Goal: Task Accomplishment & Management: Manage account settings

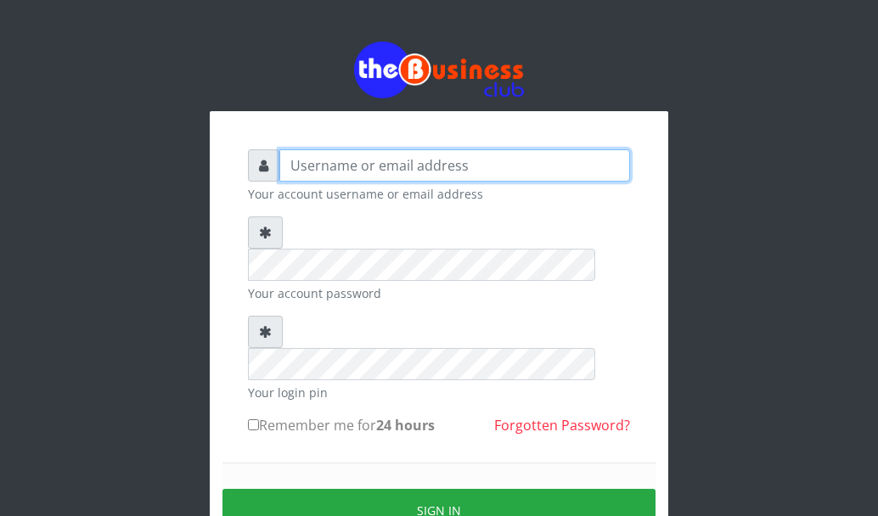
type input "[EMAIL_ADDRESS][DOMAIN_NAME]"
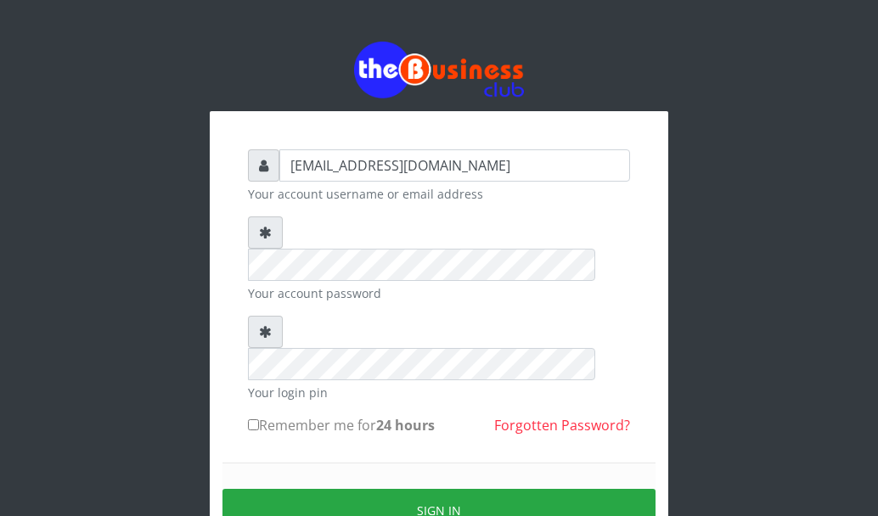
click at [255, 419] on input "Remember me for 24 hours" at bounding box center [253, 424] width 11 height 11
checkbox input "true"
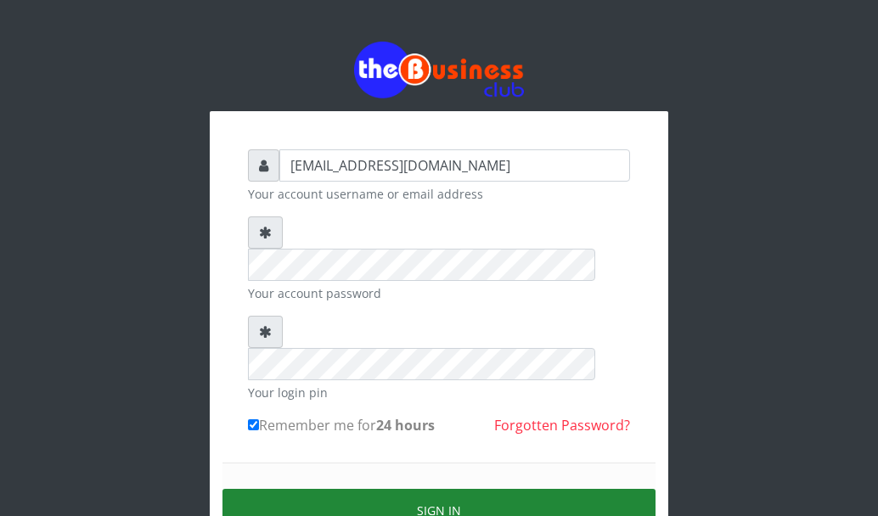
click at [290, 489] on button "Sign in" at bounding box center [438, 510] width 433 height 43
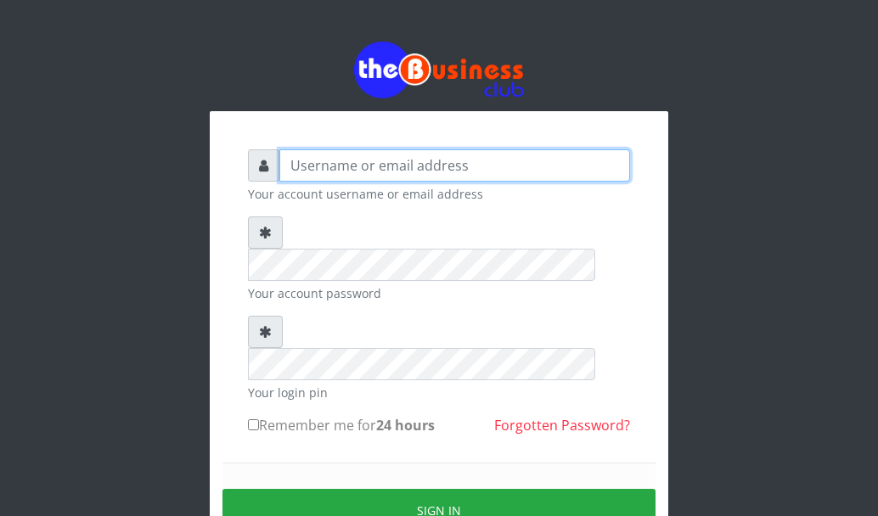
type input "[EMAIL_ADDRESS][DOMAIN_NAME]"
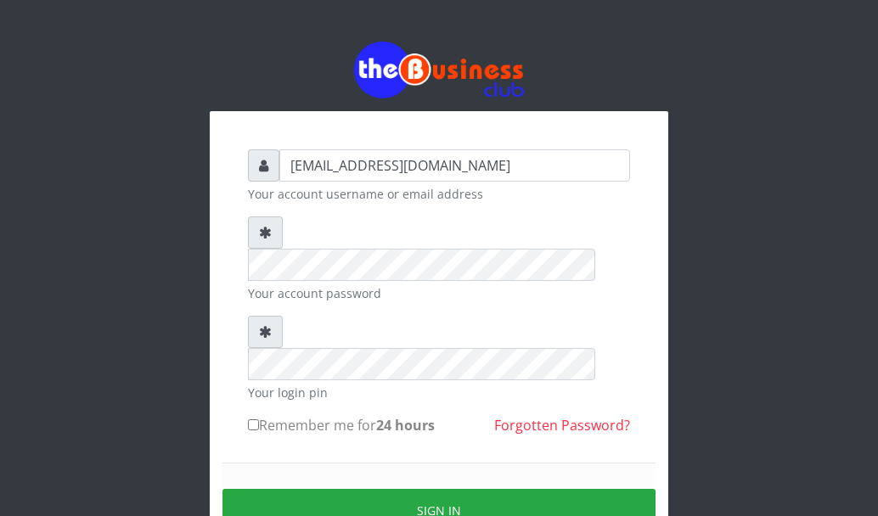
click at [256, 419] on input "Remember me for 24 hours" at bounding box center [253, 424] width 11 height 11
checkbox input "true"
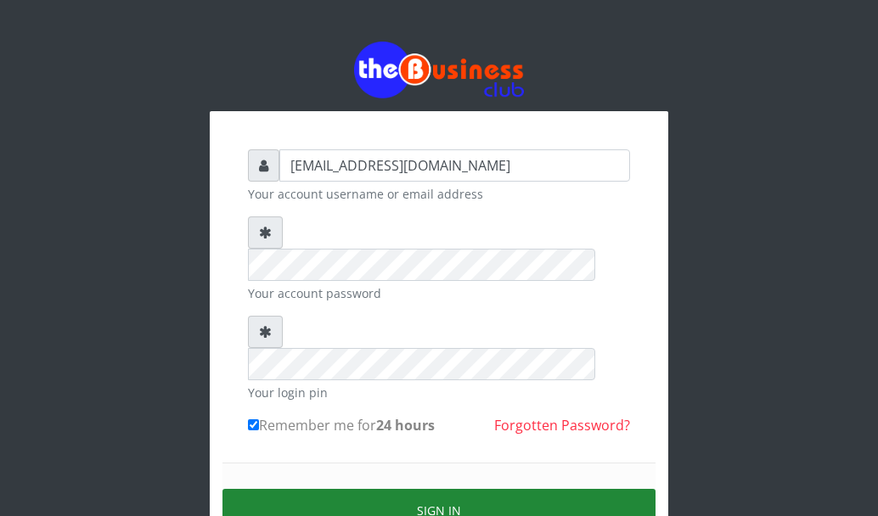
click at [322, 489] on button "Sign in" at bounding box center [438, 510] width 433 height 43
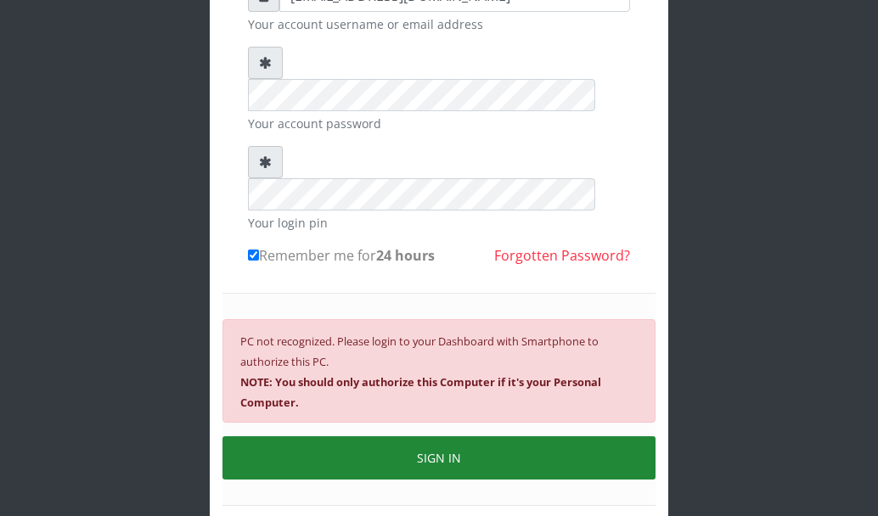
scroll to position [207, 0]
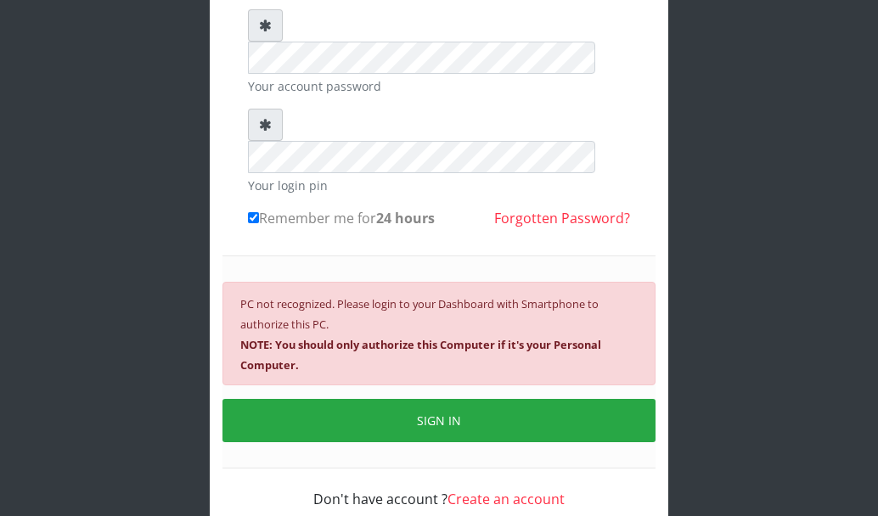
click at [682, 261] on div "graciouscybercafe@gmail.com Your account username or email address Your account…" at bounding box center [438, 187] width 815 height 788
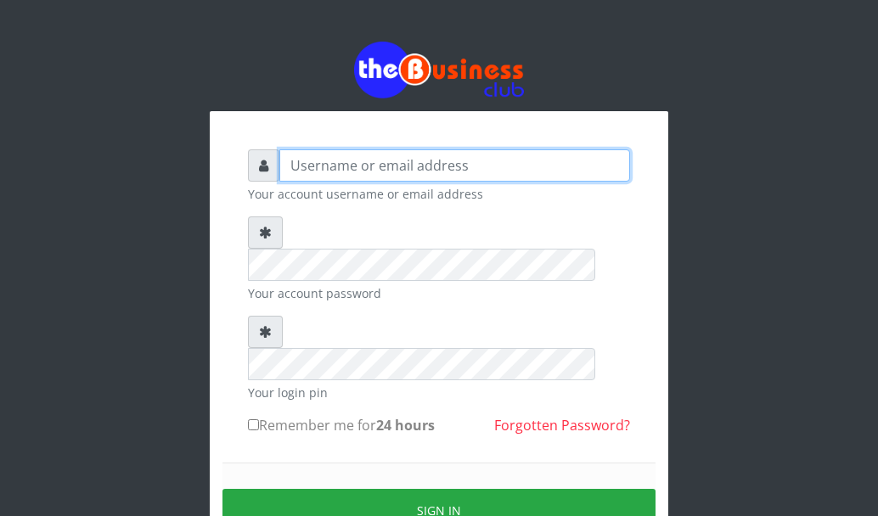
type input "[EMAIL_ADDRESS][DOMAIN_NAME]"
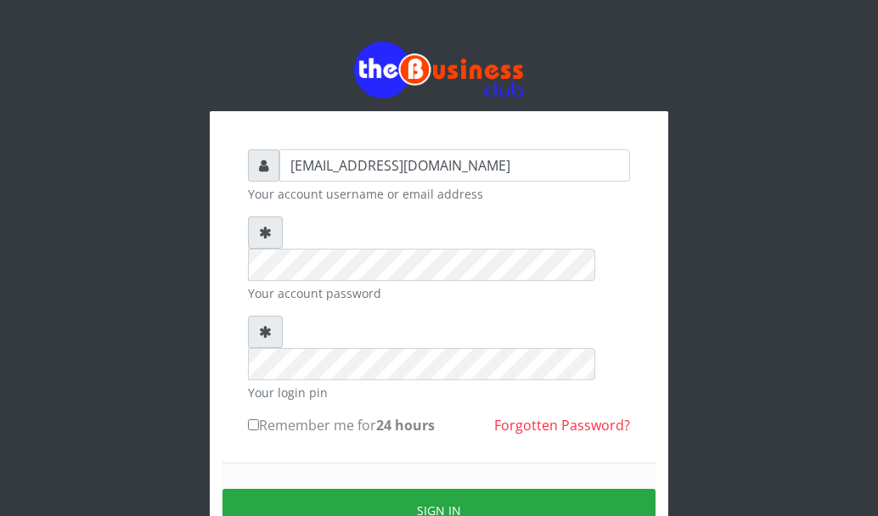
click at [248, 419] on input "Remember me for 24 hours" at bounding box center [253, 424] width 11 height 11
checkbox input "true"
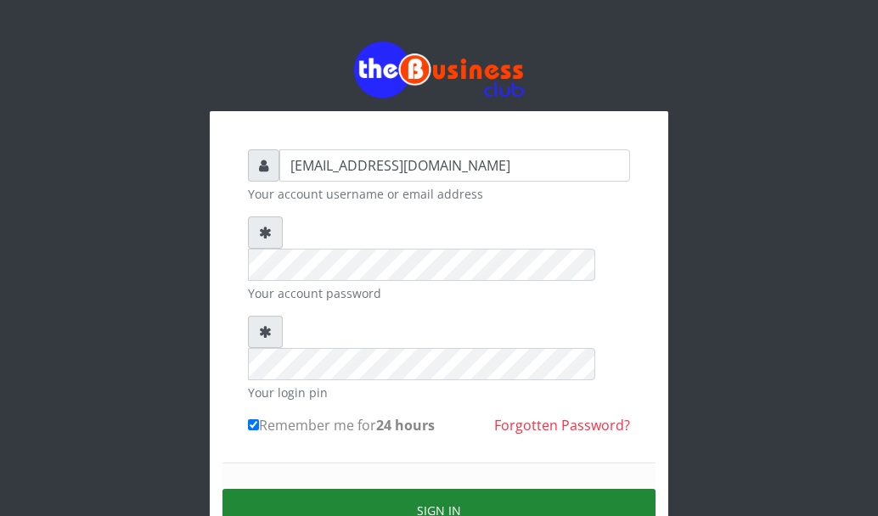
click at [288, 489] on button "Sign in" at bounding box center [438, 510] width 433 height 43
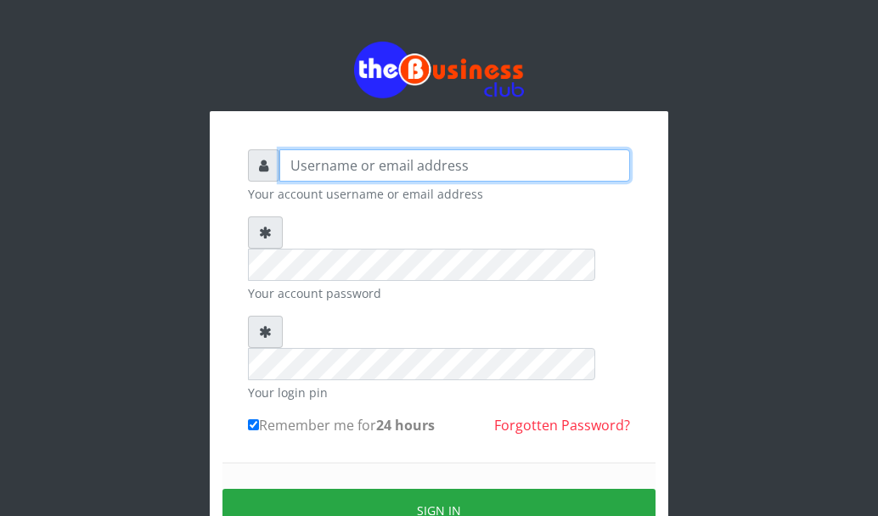
type input "[EMAIL_ADDRESS][DOMAIN_NAME]"
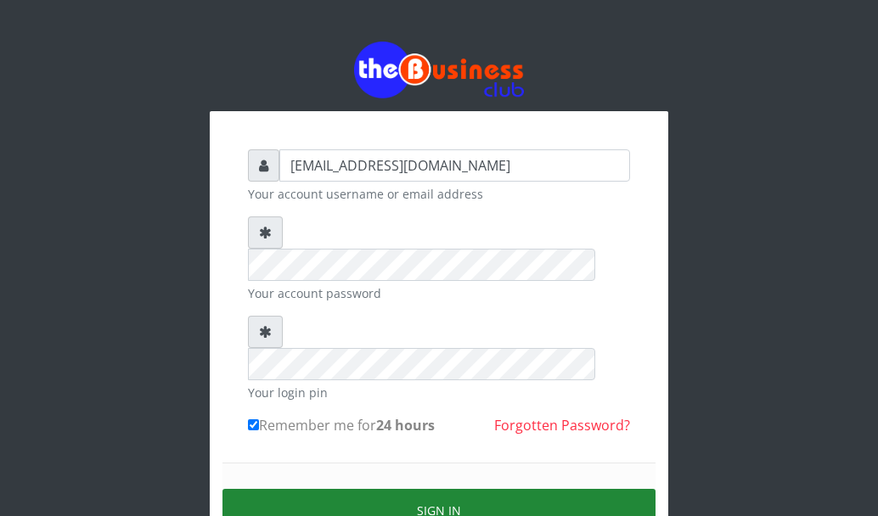
click at [296, 489] on button "Sign in" at bounding box center [438, 510] width 433 height 43
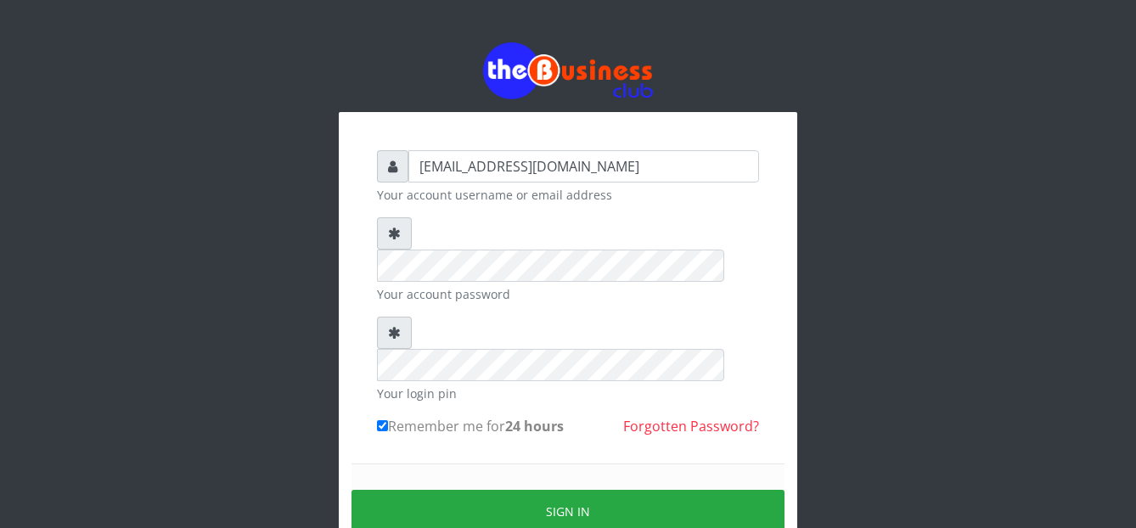
scroll to position [1, 0]
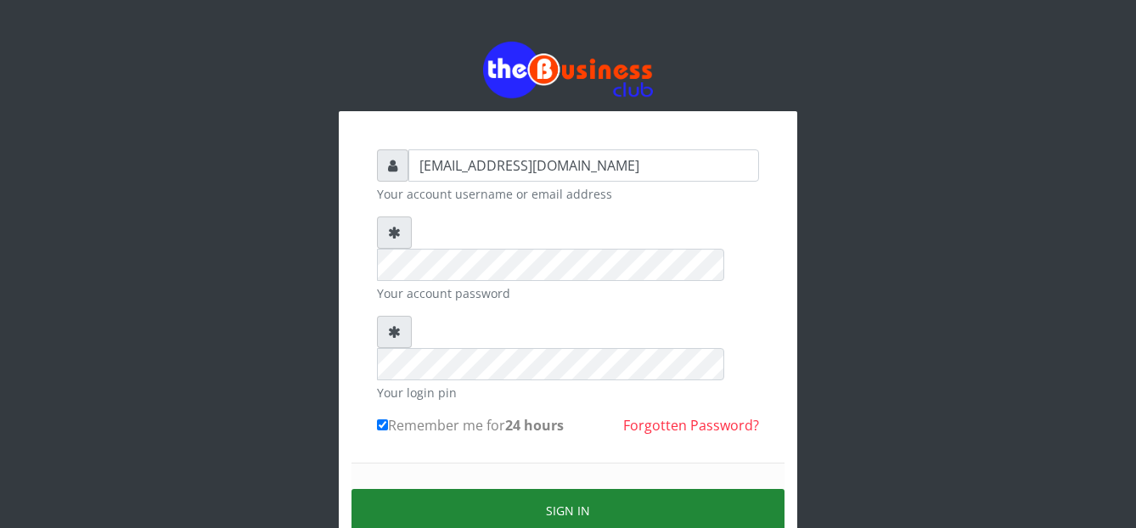
click at [401, 489] on button "Sign in" at bounding box center [567, 510] width 433 height 43
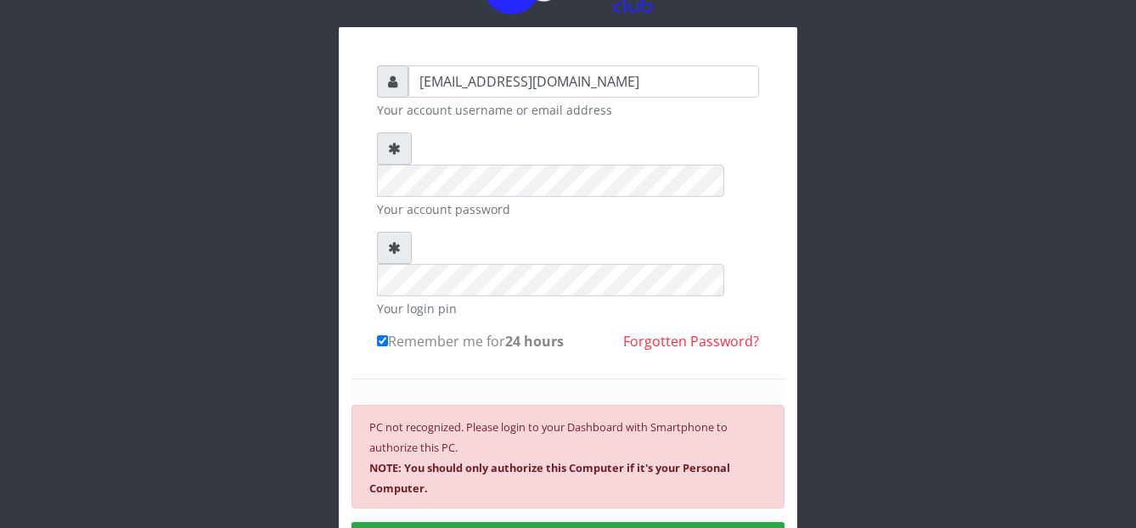
scroll to position [197, 0]
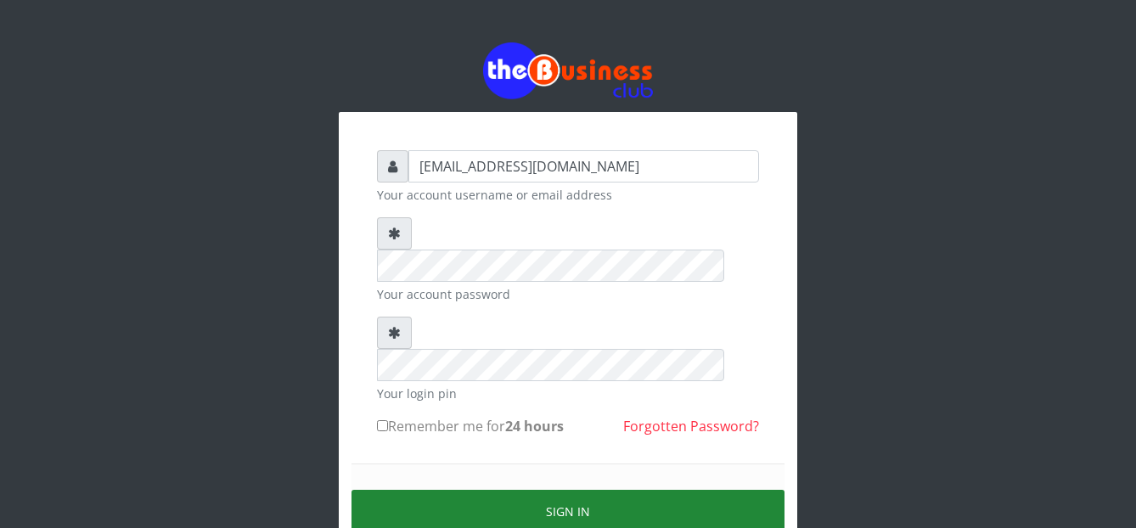
click at [418, 490] on button "Sign in" at bounding box center [567, 511] width 433 height 43
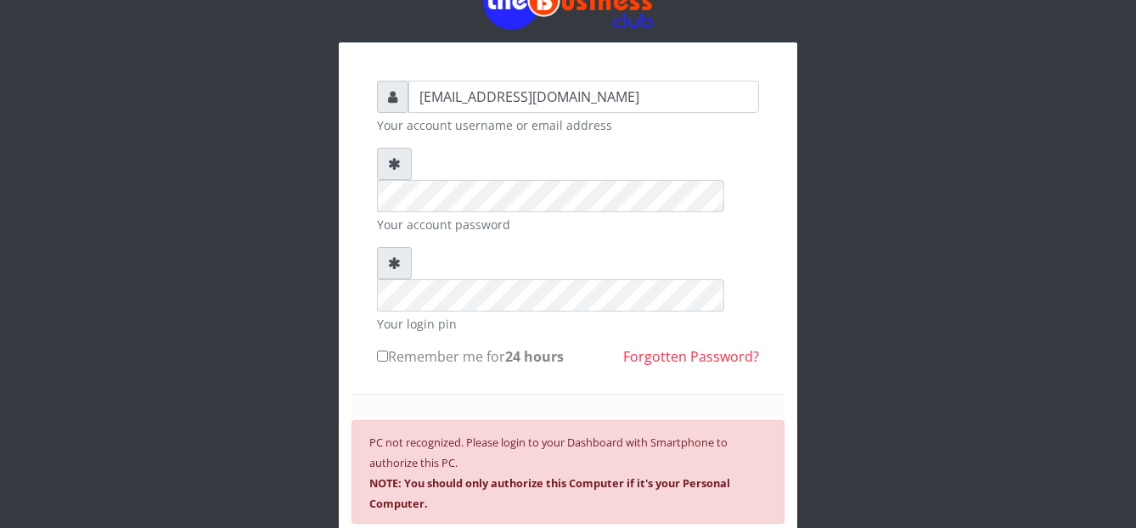
scroll to position [106, 0]
